Goal: Information Seeking & Learning: Learn about a topic

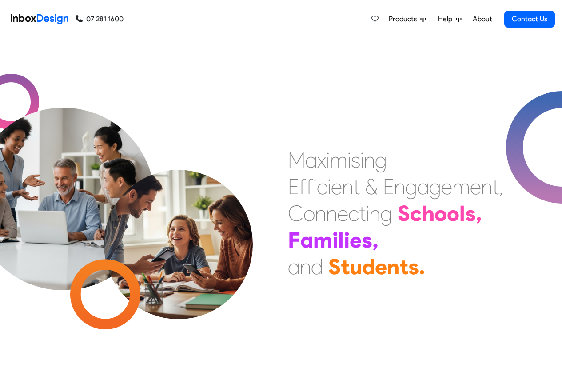
click at [482, 19] on link "About" at bounding box center [482, 19] width 24 height 18
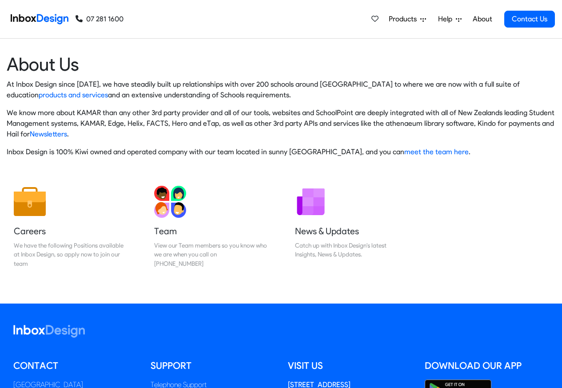
click at [48, 18] on img at bounding box center [40, 19] width 58 height 18
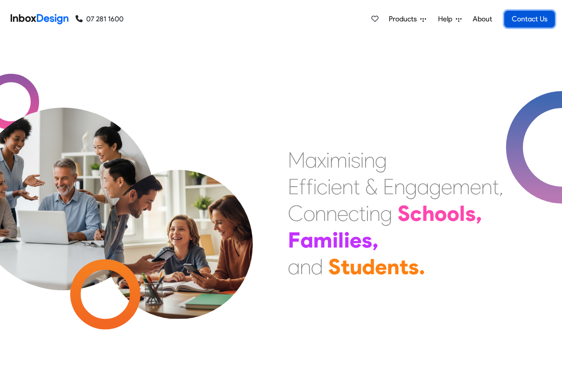
click at [552, 11] on link "Contact Us" at bounding box center [529, 19] width 51 height 17
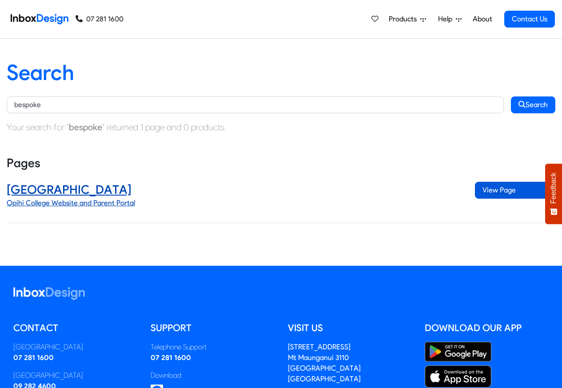
click at [500, 191] on span "View Page" at bounding box center [515, 190] width 80 height 17
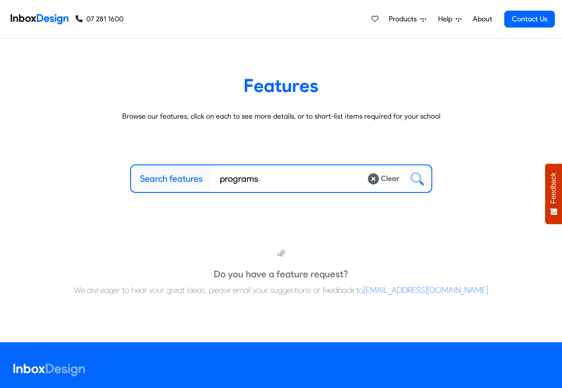
click at [40, 104] on article "Features Browse our features, click on each to see more details, or to short-li…" at bounding box center [281, 98] width 549 height 48
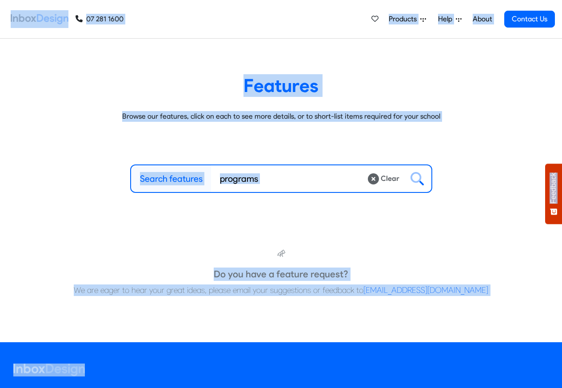
click at [43, 105] on article "Features Browse our features, click on each to see more details, or to short-li…" at bounding box center [281, 98] width 549 height 48
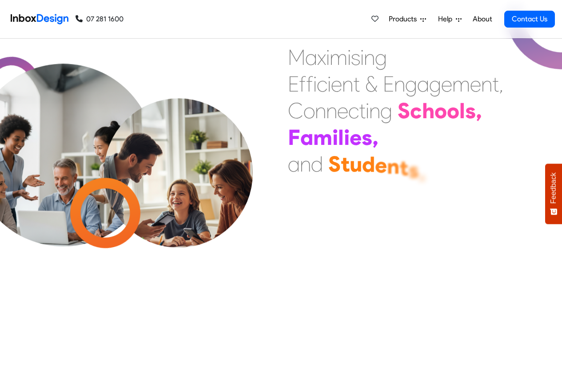
scroll to position [320, 0]
